Goal: Task Accomplishment & Management: Manage account settings

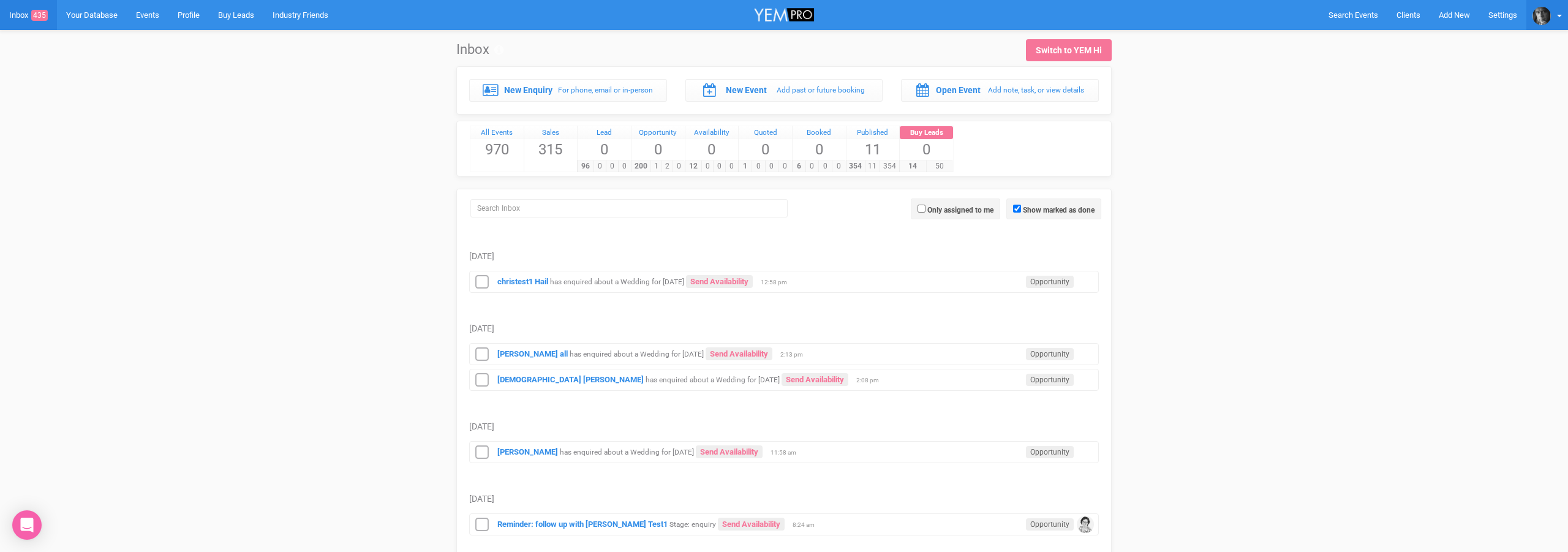
click at [1543, 14] on img at bounding box center [1542, 15] width 18 height 18
drag, startPoint x: 1493, startPoint y: 74, endPoint x: 1415, endPoint y: 77, distance: 78.1
click at [1415, 77] on div "chrisdusk2@yem.net.au" at bounding box center [1487, 79] width 153 height 19
copy small "chrisdusk2@yem.net.au"
click at [1543, 17] on img at bounding box center [1542, 15] width 18 height 18
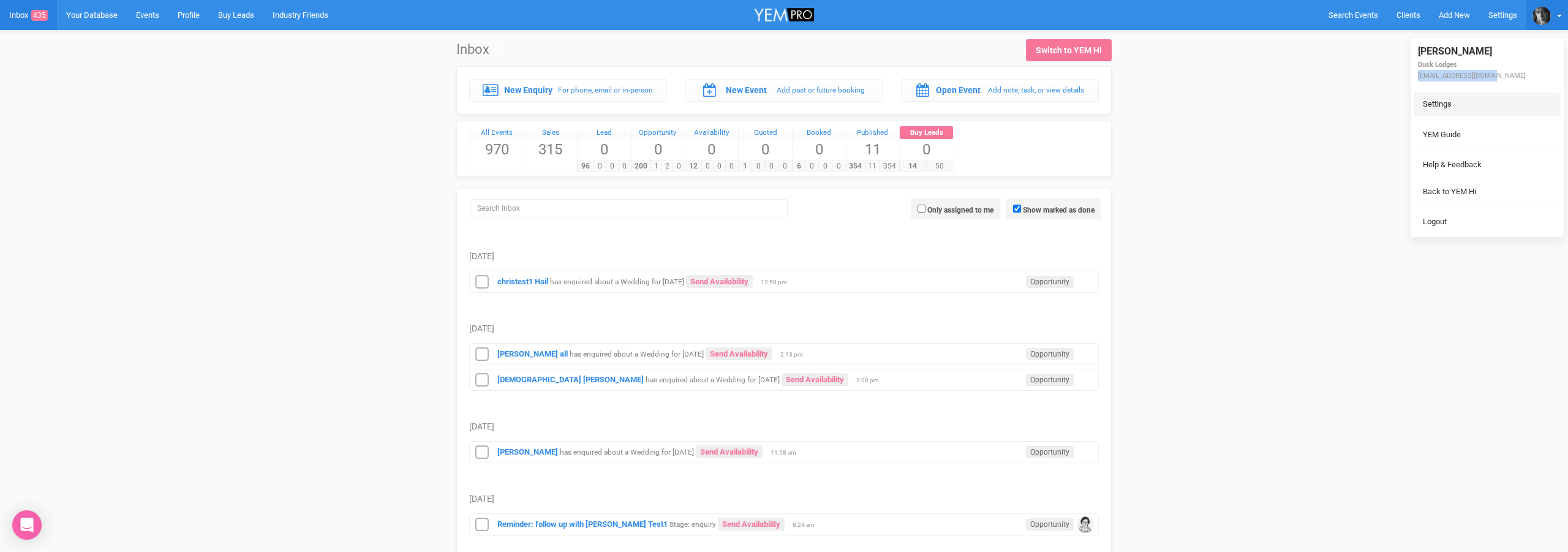
drag, startPoint x: 1500, startPoint y: 73, endPoint x: 1424, endPoint y: 84, distance: 76.8
click at [1419, 75] on div "chrisdusk2@yem.net.au" at bounding box center [1487, 79] width 153 height 19
click at [1544, 15] on img at bounding box center [1542, 15] width 18 height 18
click at [1505, 15] on link "Settings" at bounding box center [1503, 14] width 47 height 30
click at [1504, 15] on link "Settings" at bounding box center [1503, 14] width 47 height 30
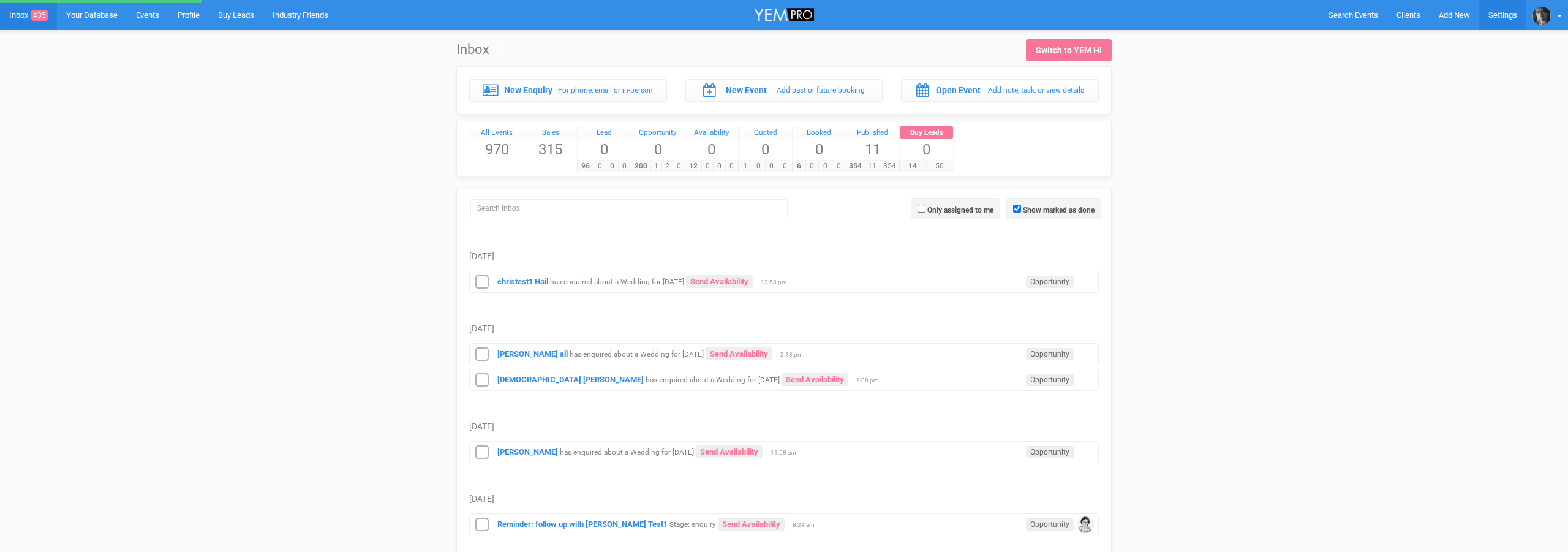
click at [1500, 14] on link "Settings" at bounding box center [1503, 14] width 47 height 30
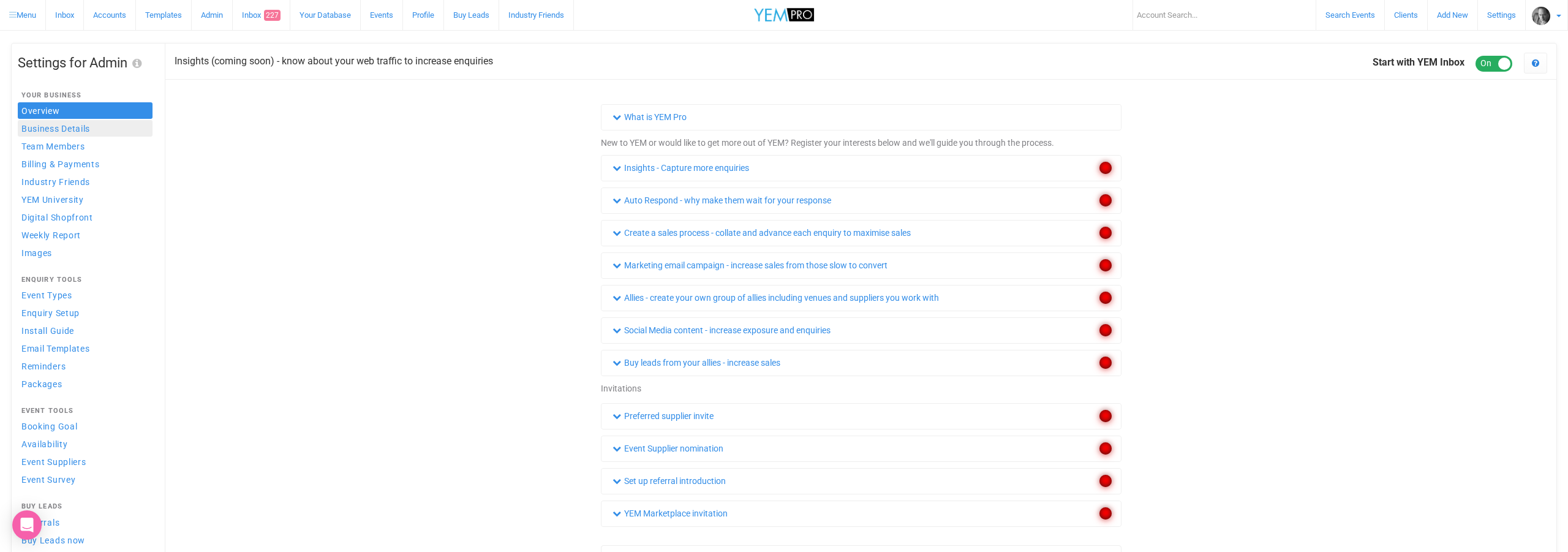
click at [86, 131] on span "Business Details" at bounding box center [56, 128] width 68 height 10
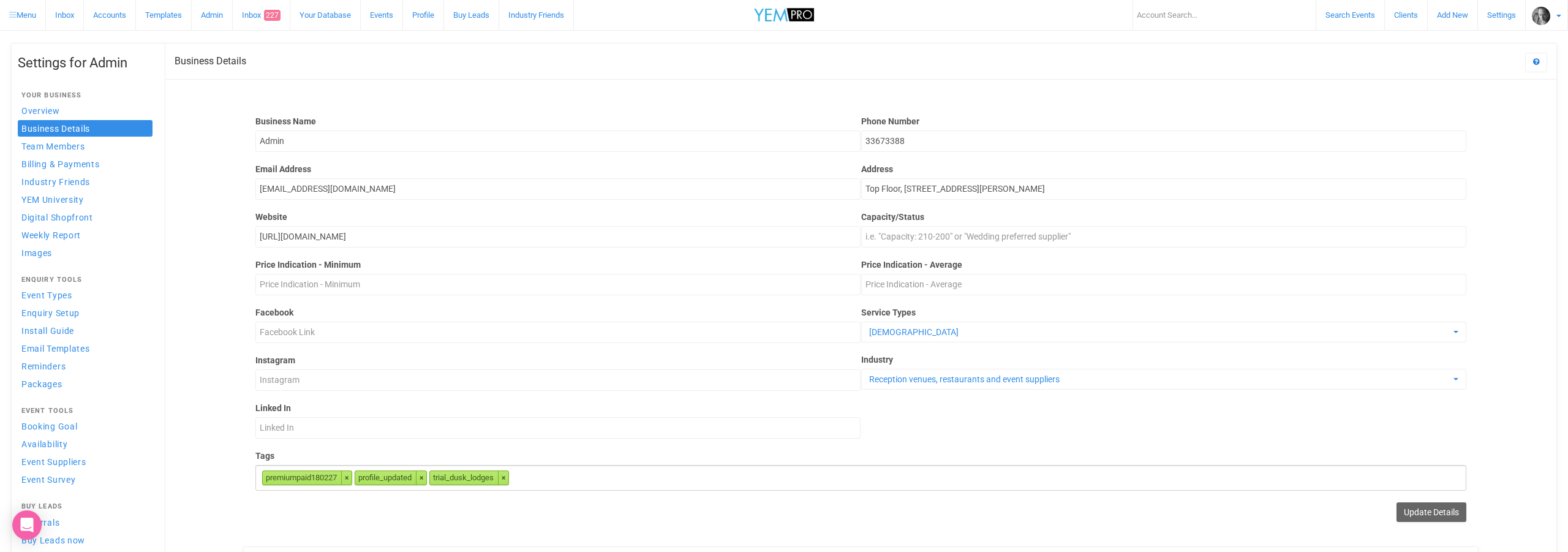
click at [1541, 18] on img at bounding box center [1541, 15] width 18 height 18
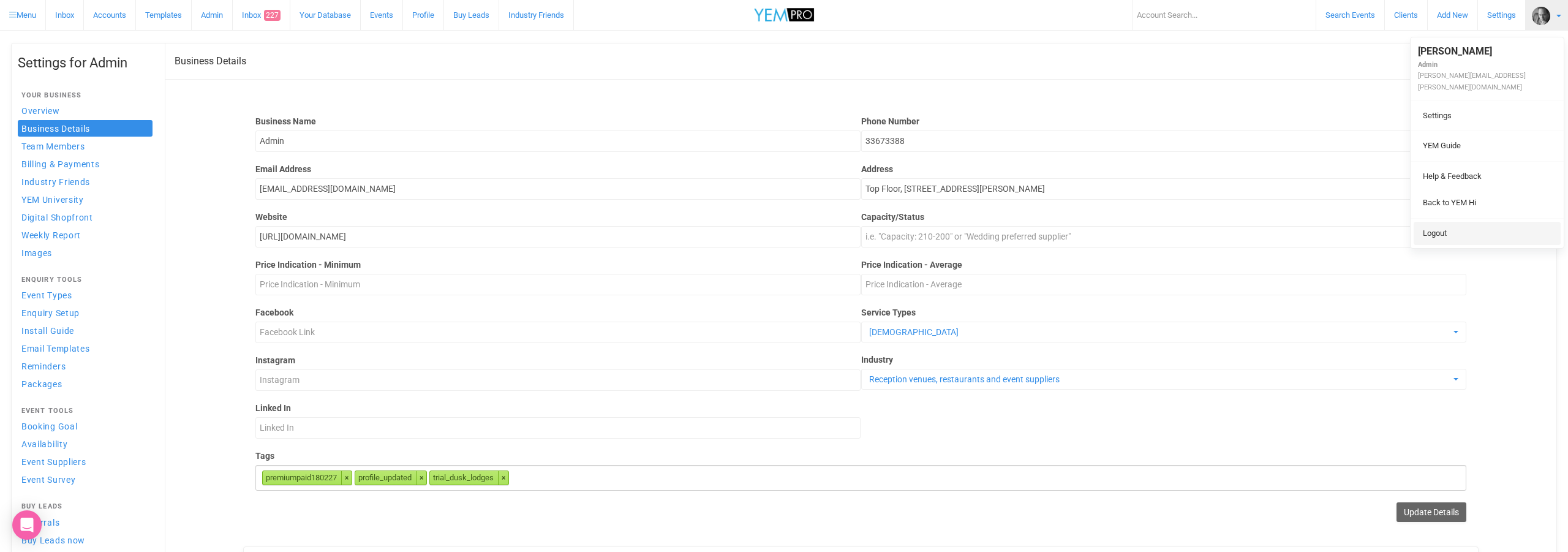
click at [1436, 222] on link "Logout" at bounding box center [1487, 233] width 147 height 24
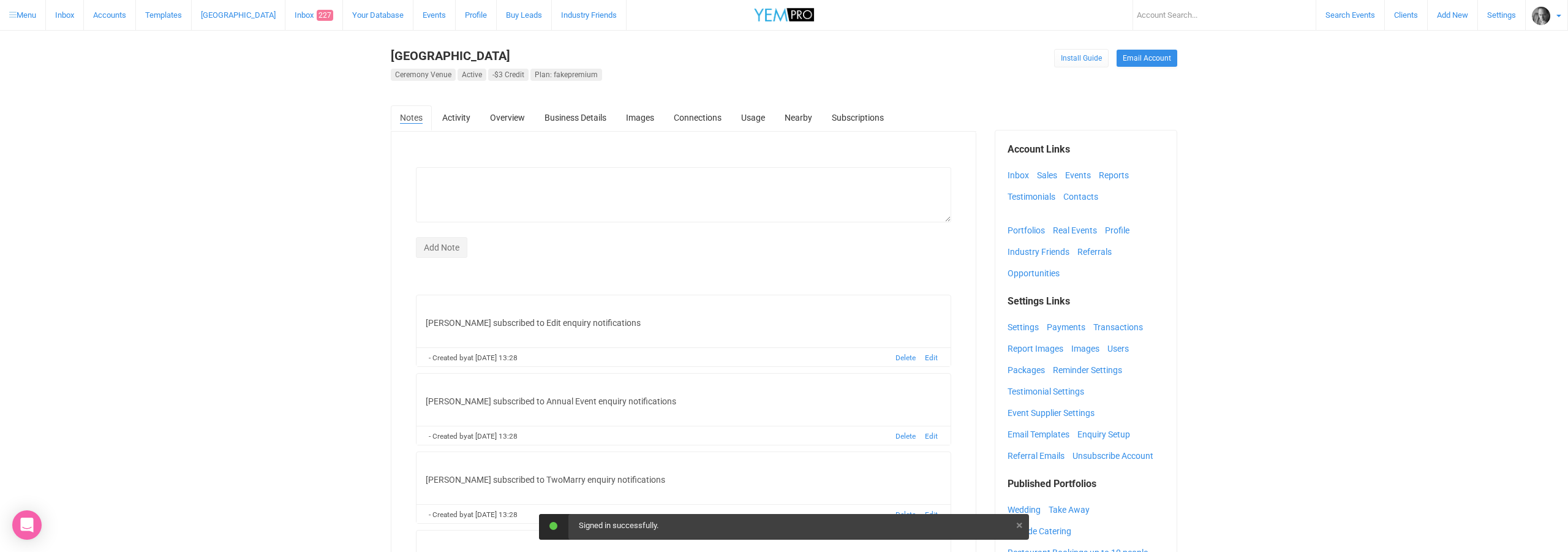
click at [1163, 14] on input "text" at bounding box center [1225, 14] width 184 height 30
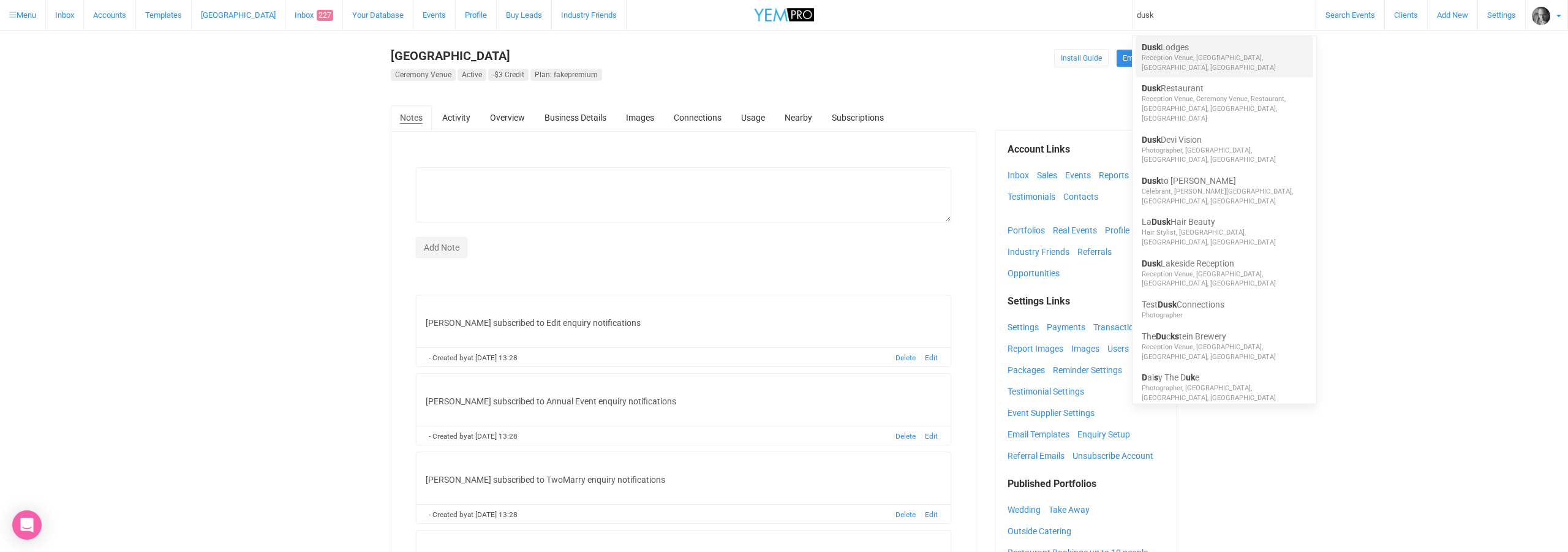
type input "dusk"
click at [1172, 50] on link "Dusk Lodges" at bounding box center [1225, 48] width 166 height 13
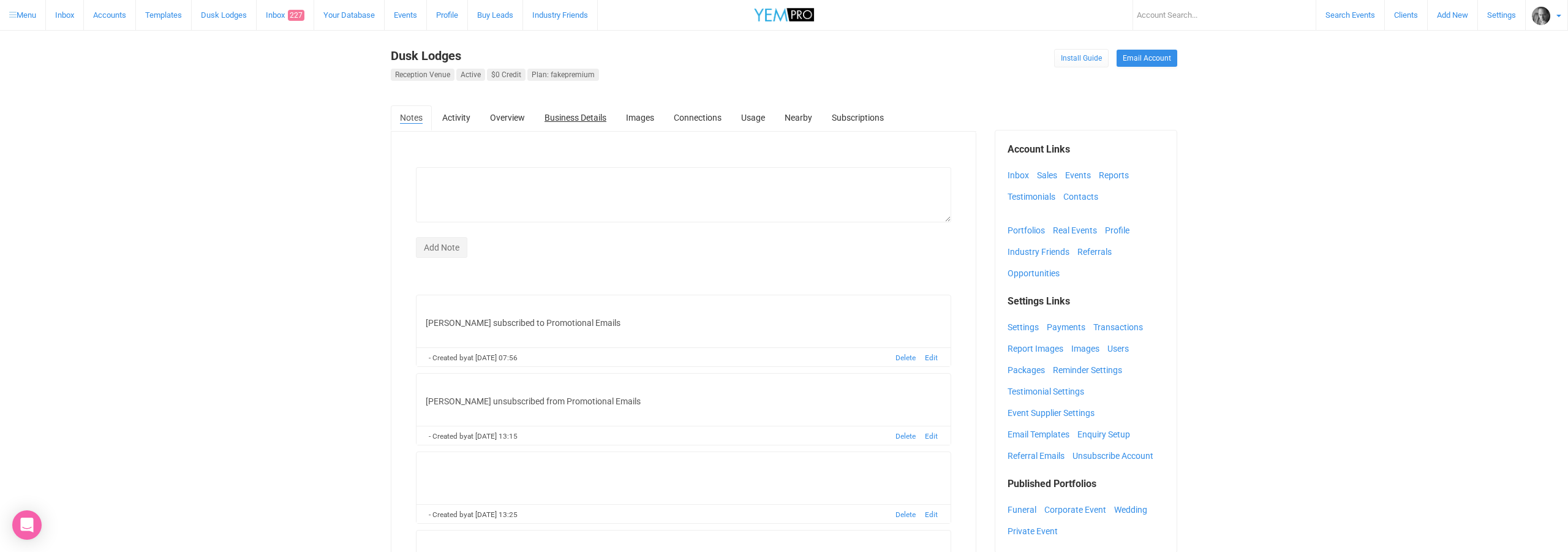
click at [570, 120] on link "Business Details" at bounding box center [575, 117] width 80 height 24
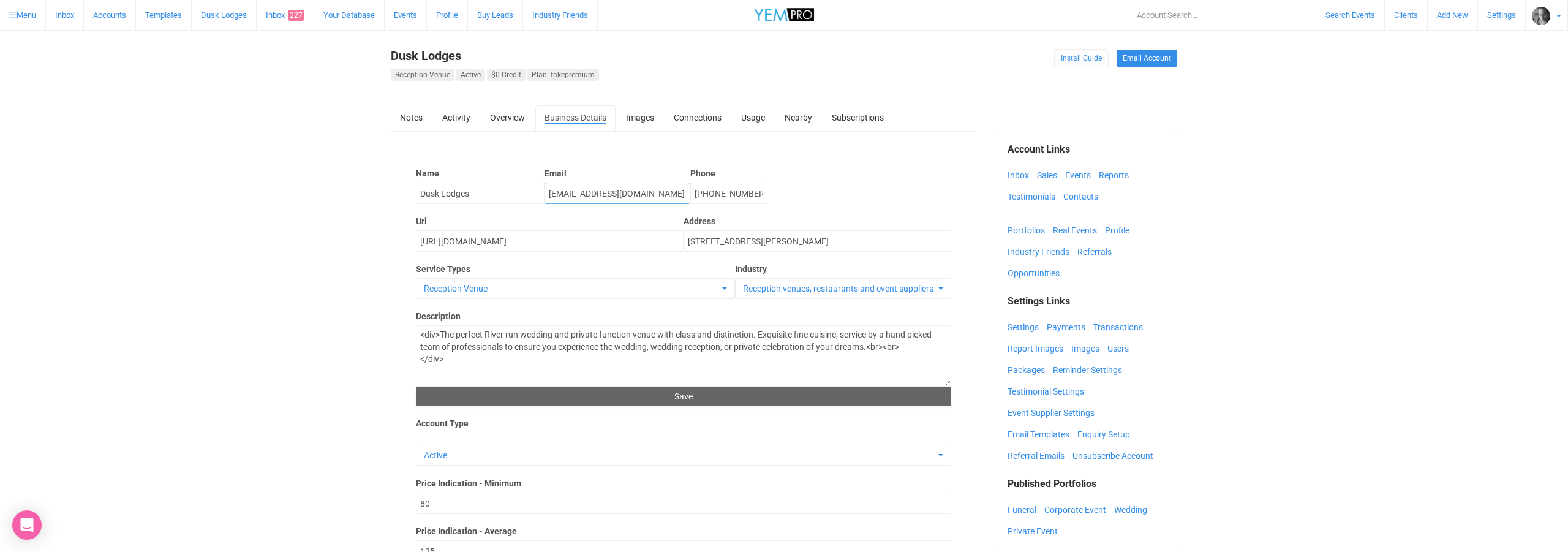
drag, startPoint x: 645, startPoint y: 196, endPoint x: 511, endPoint y: 193, distance: 134.0
click at [511, 193] on div "Name Dusk Lodges Email chrisdusk2@yem.net.au Phone (07) 3367 3388" at bounding box center [684, 179] width 535 height 48
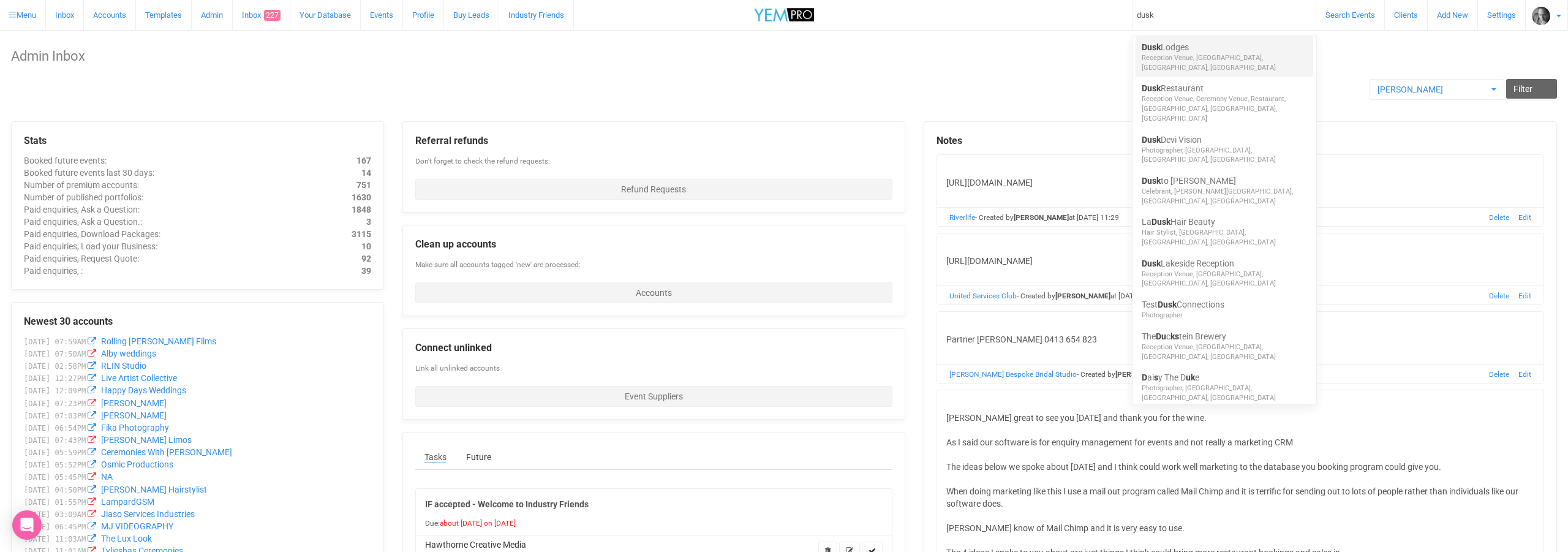
type input "dusk"
click at [1155, 46] on span "Dusk" at bounding box center [1151, 47] width 19 height 10
